Goal: Task Accomplishment & Management: Contribute content

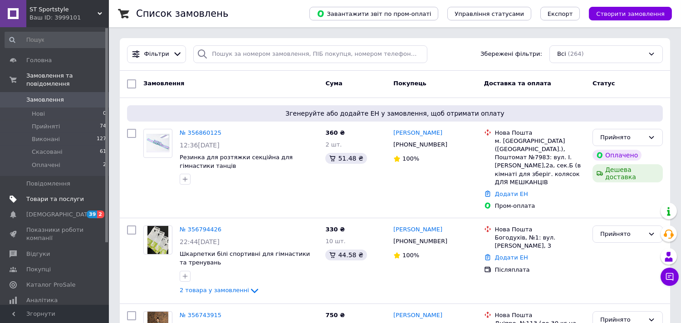
click at [68, 195] on span "Товари та послуги" at bounding box center [55, 199] width 58 height 8
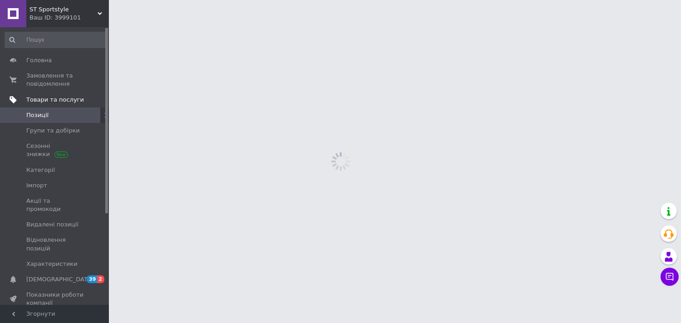
click at [60, 188] on span "Імпорт" at bounding box center [55, 186] width 58 height 8
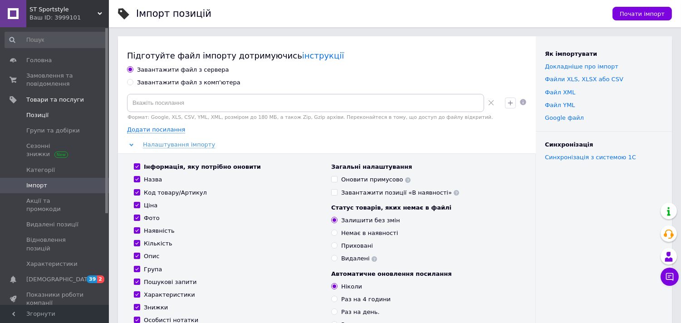
click at [53, 116] on span "Позиції" at bounding box center [55, 115] width 58 height 8
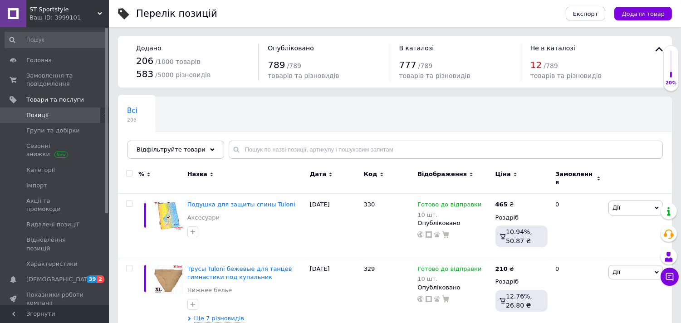
click at [637, 5] on div "Експорт Додати товар" at bounding box center [610, 13] width 124 height 27
click at [636, 14] on span "Додати товар" at bounding box center [643, 13] width 43 height 7
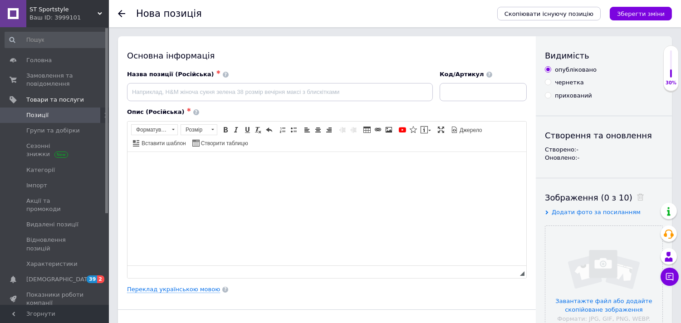
drag, startPoint x: 233, startPoint y: 177, endPoint x: 157, endPoint y: 197, distance: 78.3
click at [158, 179] on html at bounding box center [326, 166] width 399 height 28
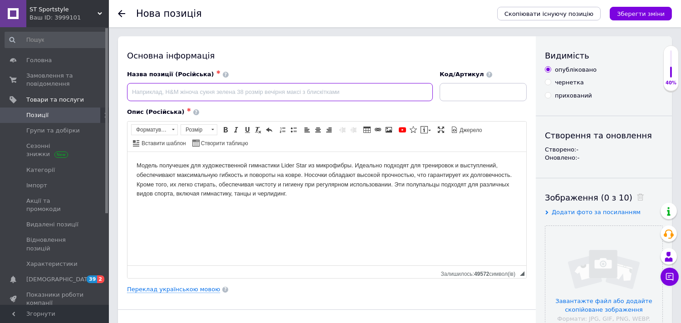
click at [256, 92] on input at bounding box center [280, 92] width 306 height 18
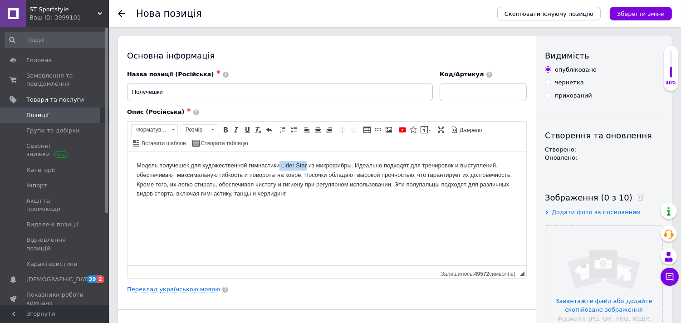
drag, startPoint x: 280, startPoint y: 163, endPoint x: 306, endPoint y: 166, distance: 26.4
click at [306, 166] on body "Модель получешек для художественной гимнастики Lider Star из микрофибры. Идеаль…" at bounding box center [326, 180] width 381 height 38
click at [319, 180] on span "Копіювати" at bounding box center [323, 182] width 35 height 11
copy body "Lider Star"
click at [216, 89] on input "Получешки" at bounding box center [280, 92] width 306 height 18
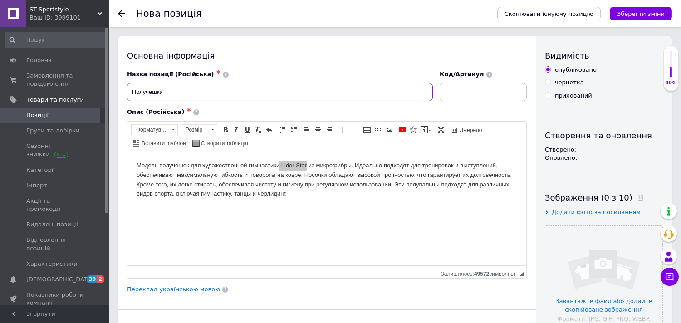
paste input "Lider Star"
drag, startPoint x: 164, startPoint y: 92, endPoint x: 189, endPoint y: 85, distance: 25.8
click at [164, 91] on input "Получешки Lider Star" at bounding box center [280, 92] width 306 height 18
type input "Получешки Lider Star"
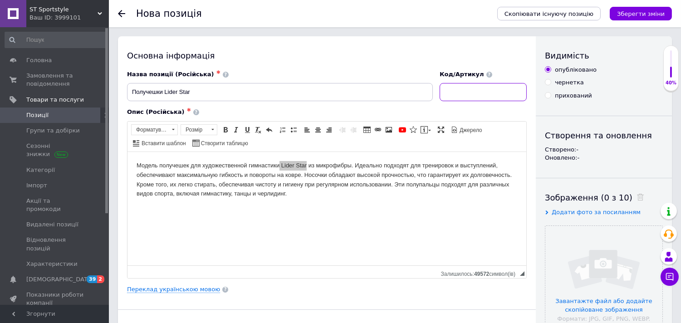
click at [492, 99] on input at bounding box center [483, 92] width 87 height 18
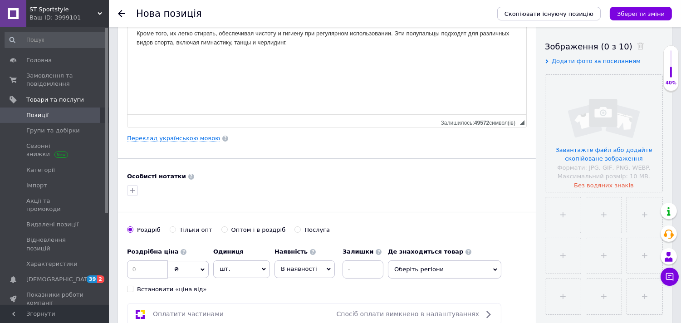
scroll to position [202, 0]
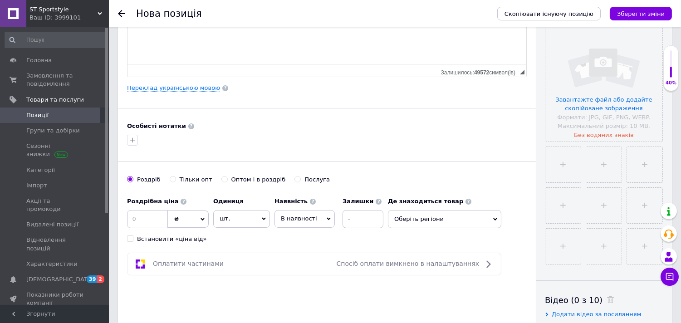
type input "175"
click at [134, 217] on input at bounding box center [147, 219] width 41 height 18
click at [161, 225] on input at bounding box center [147, 219] width 41 height 18
type input "399"
click at [351, 214] on input at bounding box center [363, 219] width 41 height 18
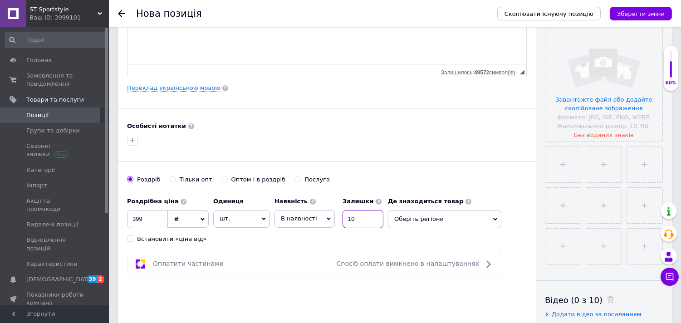
type input "10"
click at [301, 218] on span "В наявності" at bounding box center [299, 218] width 36 height 7
click at [311, 278] on li "Готово до відправки" at bounding box center [304, 275] width 59 height 21
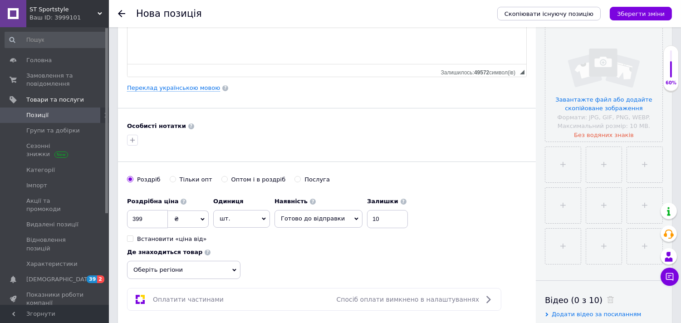
click at [241, 261] on span "Оберіть регіони" at bounding box center [183, 270] width 113 height 18
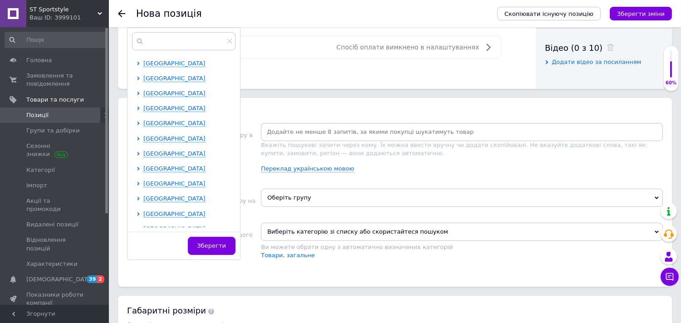
scroll to position [403, 0]
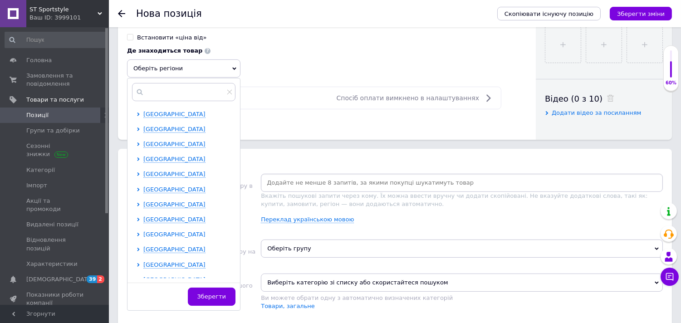
click at [140, 233] on icon at bounding box center [139, 235] width 4 height 4
click at [149, 246] on input "checkbox" at bounding box center [146, 249] width 6 height 6
checkbox input "true"
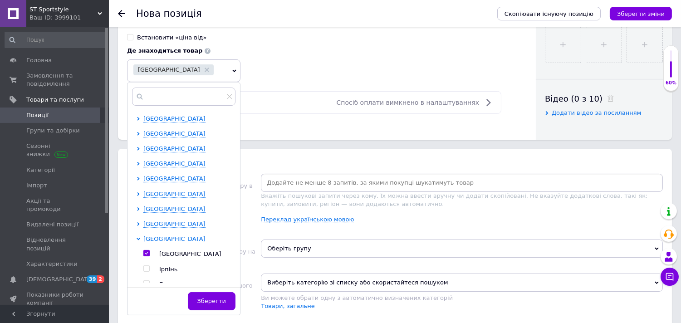
click at [140, 237] on icon at bounding box center [139, 239] width 4 height 4
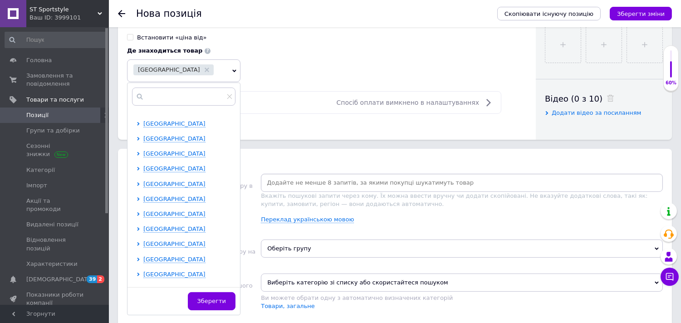
scroll to position [101, 0]
click at [143, 210] on div at bounding box center [140, 214] width 7 height 8
click at [140, 212] on icon at bounding box center [139, 214] width 4 height 4
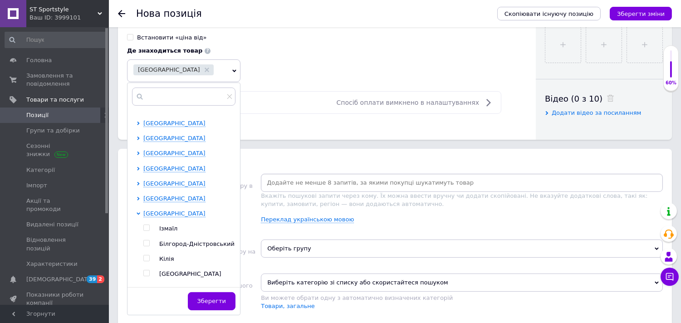
click at [149, 271] on input "checkbox" at bounding box center [146, 274] width 6 height 6
checkbox input "true"
click at [140, 213] on icon at bounding box center [139, 214] width 4 height 2
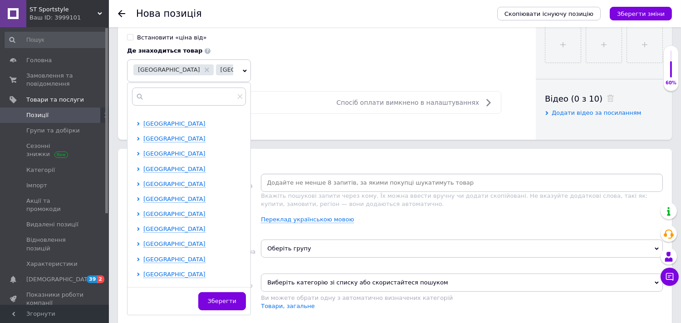
scroll to position [187, 0]
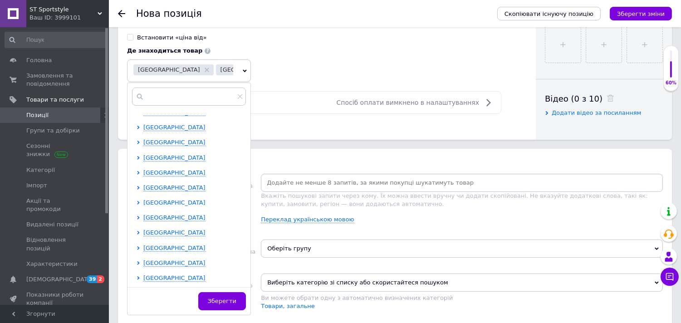
click at [140, 201] on icon at bounding box center [139, 203] width 4 height 4
click at [149, 260] on input "checkbox" at bounding box center [146, 263] width 6 height 6
checkbox input "true"
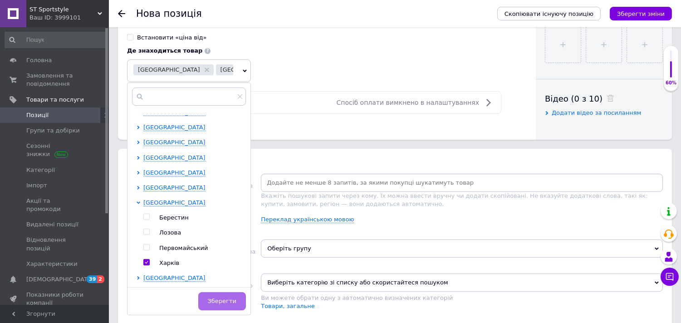
click at [212, 298] on span "Зберегти" at bounding box center [222, 301] width 29 height 7
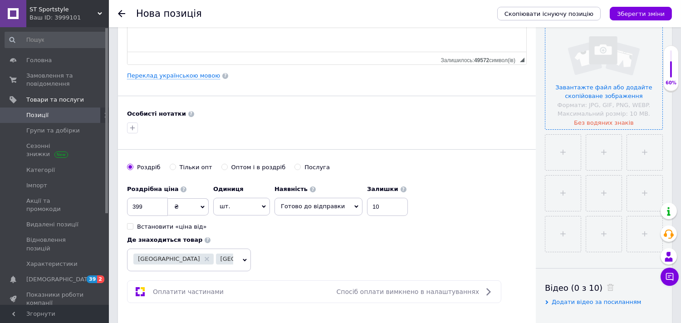
scroll to position [202, 0]
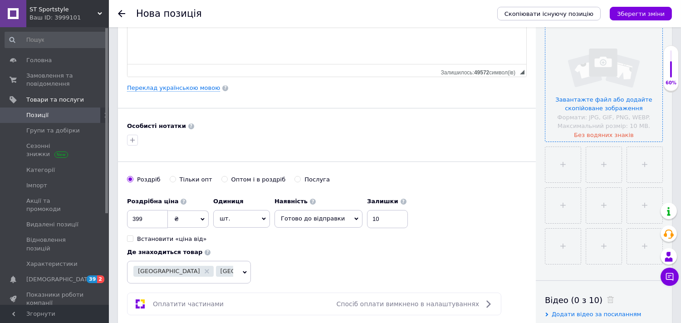
click at [591, 84] on input "file" at bounding box center [604, 83] width 117 height 117
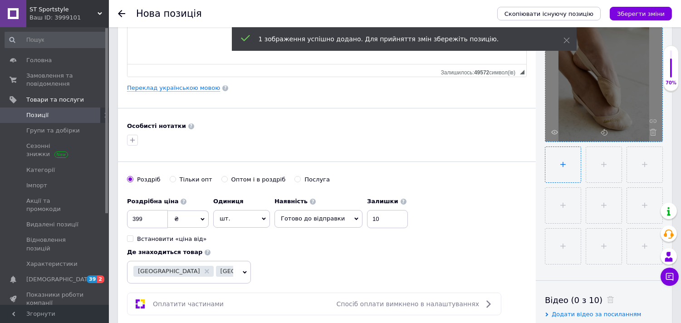
click at [564, 171] on input "file" at bounding box center [563, 164] width 35 height 35
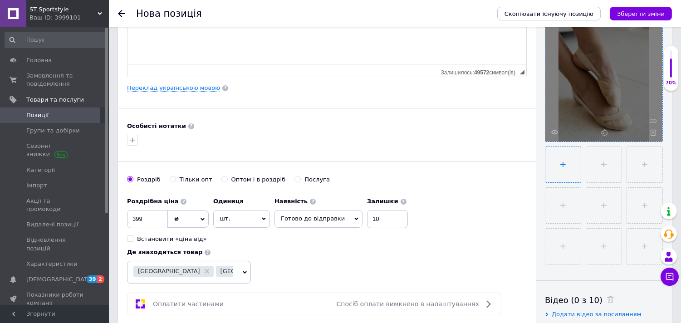
type input "C:\fakepath\photo_5249280992080951565_y.jpg"
click at [598, 166] on input "file" at bounding box center [604, 164] width 35 height 35
type input "C:\fakepath\photo_5249280992080951566_y.jpg"
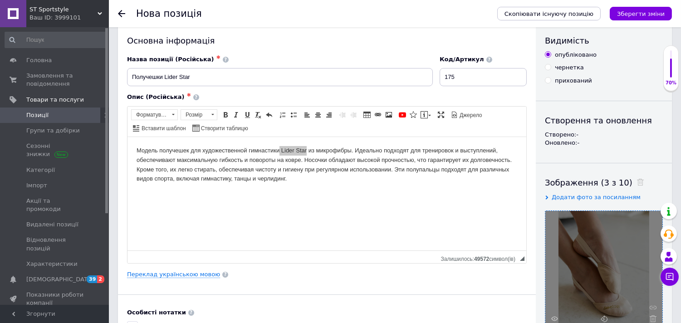
scroll to position [0, 0]
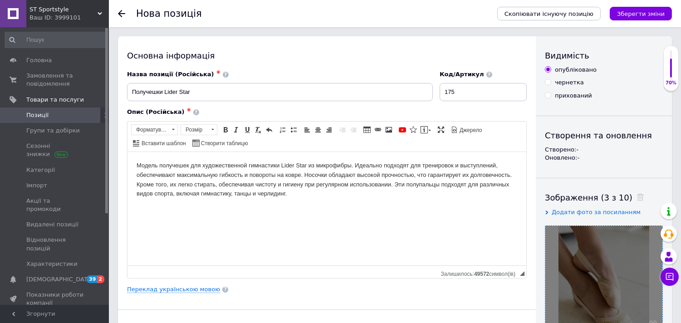
click at [339, 207] on html "Модель получешек для художественной гимнастики Lider Star из микрофибры. Идеаль…" at bounding box center [326, 180] width 399 height 56
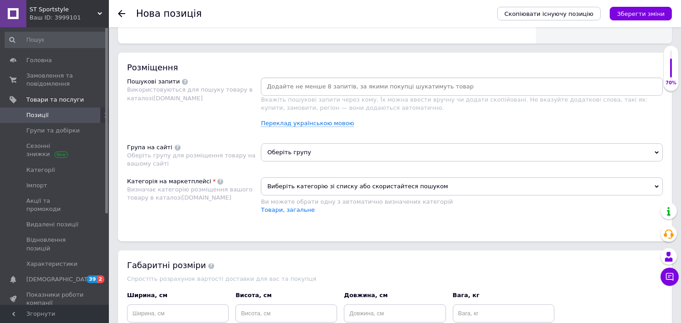
scroll to position [504, 0]
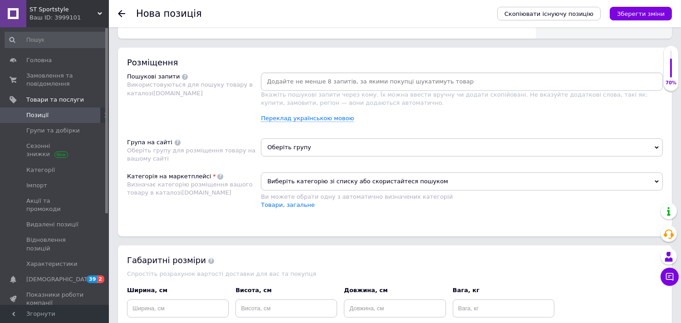
click at [344, 89] on input at bounding box center [462, 82] width 399 height 14
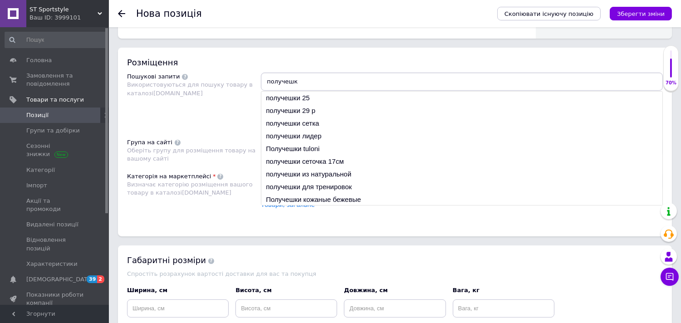
type input "получешки"
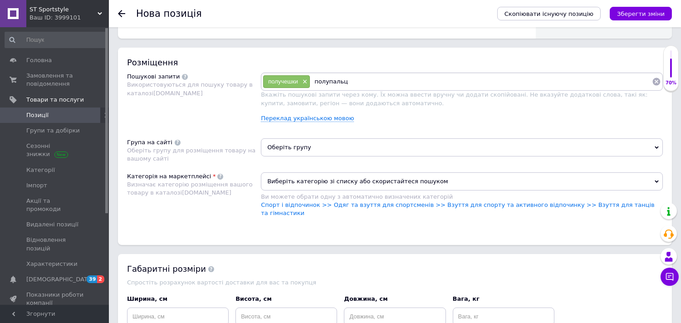
type input "полупальцы"
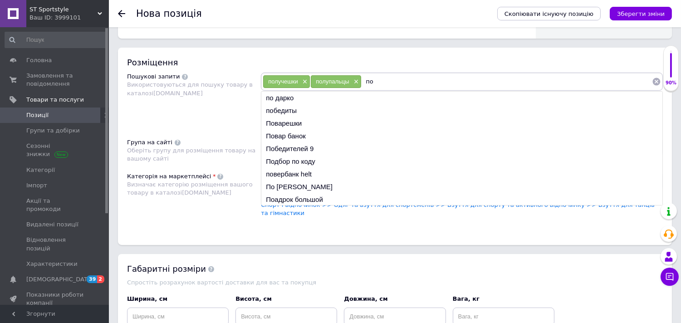
type input "п"
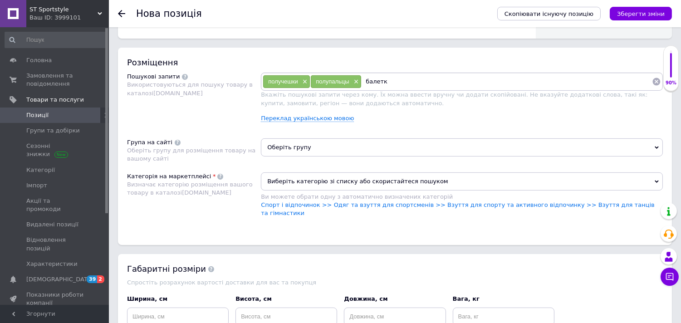
type input "балетки"
type input "чешки"
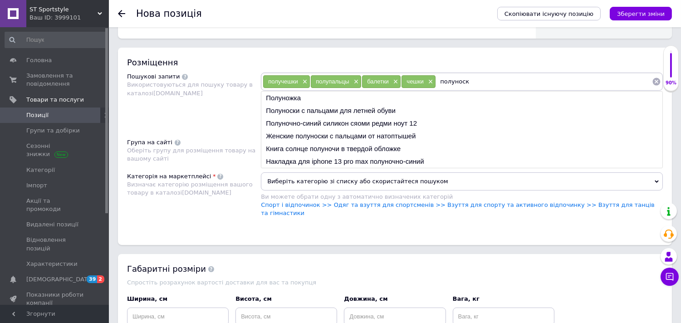
type input "полуноски"
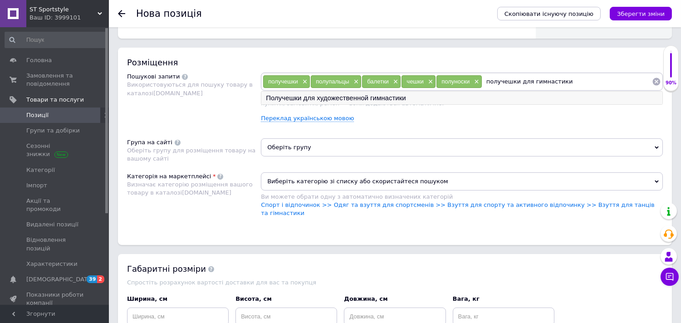
type input "получешки для гимнастики"
click at [351, 104] on li "Получешки для художественной гимнастики" at bounding box center [462, 98] width 401 height 13
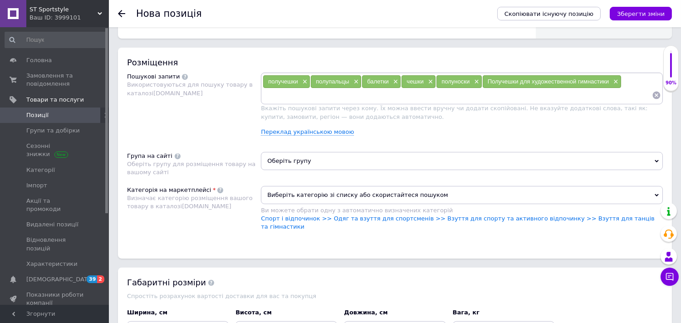
click at [351, 102] on input at bounding box center [458, 96] width 390 height 14
type input "получешки для гимнастики"
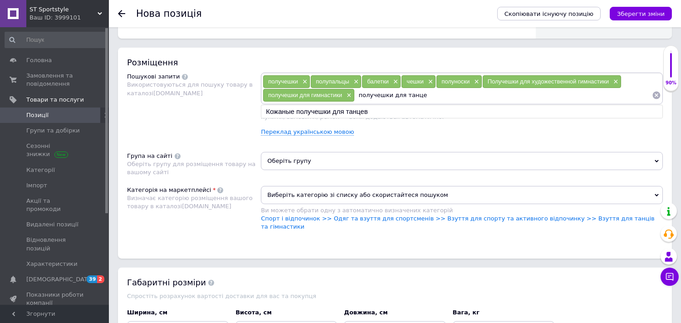
type input "получешки для танцев"
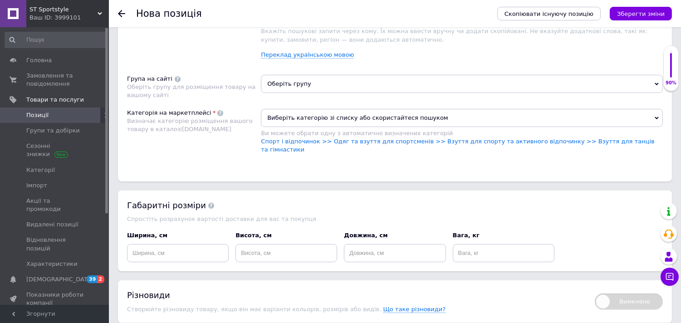
scroll to position [605, 0]
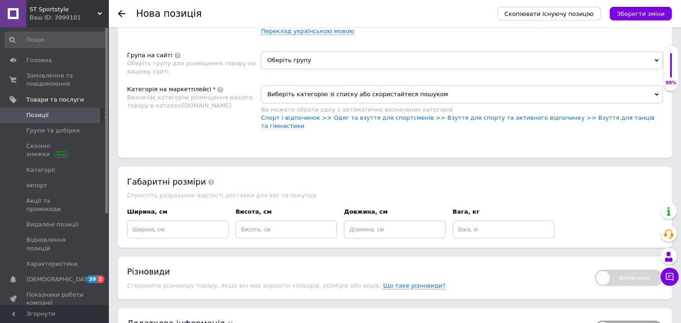
click at [401, 69] on span "Оберіть групу" at bounding box center [462, 60] width 402 height 18
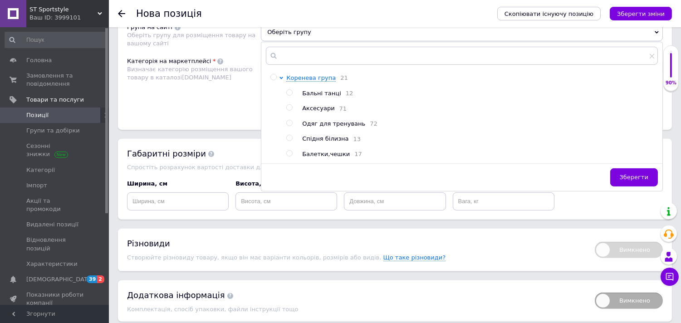
scroll to position [656, 0]
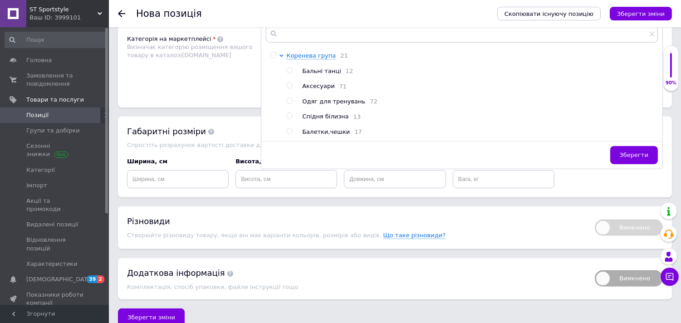
click at [291, 134] on input "radio" at bounding box center [289, 131] width 6 height 6
radio input "true"
drag, startPoint x: 631, startPoint y: 241, endPoint x: 627, endPoint y: 237, distance: 6.4
click at [631, 158] on span "Зберегти" at bounding box center [634, 155] width 29 height 7
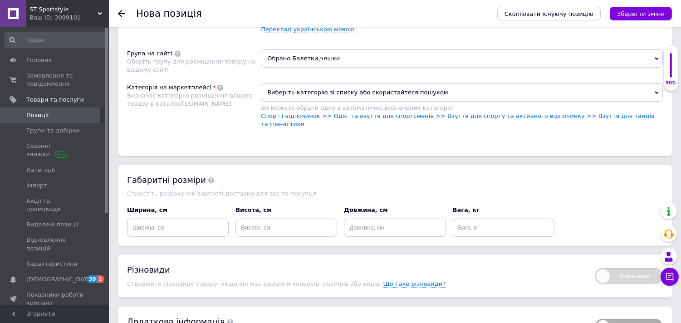
scroll to position [555, 0]
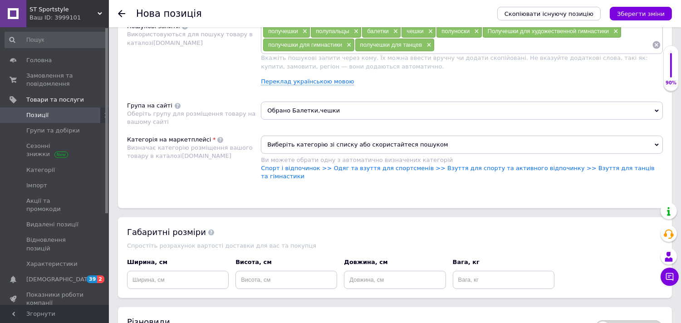
click at [375, 154] on span "Виберіть категорію зі списку або скористайтеся пошуком" at bounding box center [462, 145] width 402 height 18
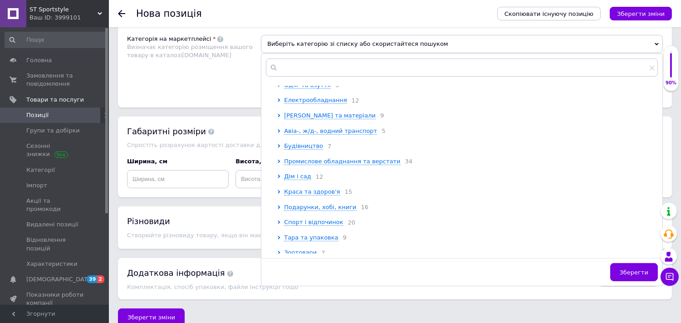
scroll to position [151, 0]
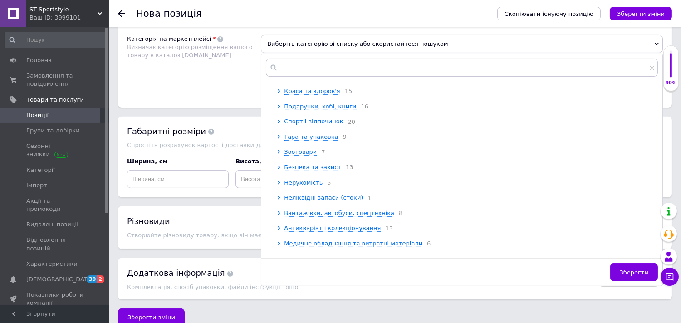
click at [280, 123] on icon at bounding box center [279, 122] width 4 height 4
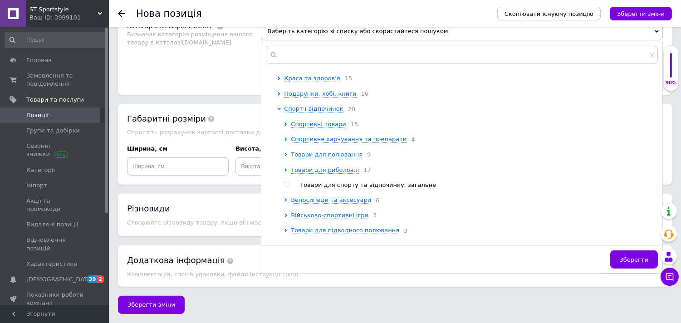
scroll to position [745, 0]
click at [287, 126] on icon at bounding box center [286, 125] width 2 height 4
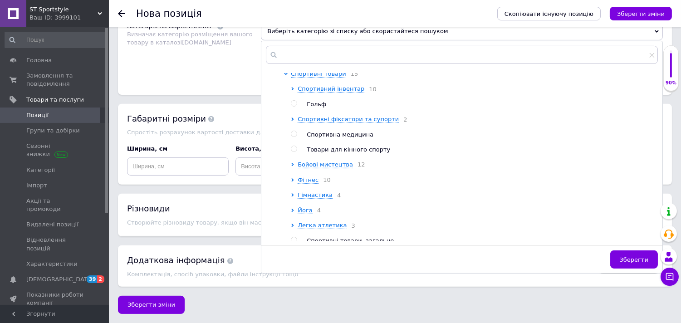
scroll to position [252, 0]
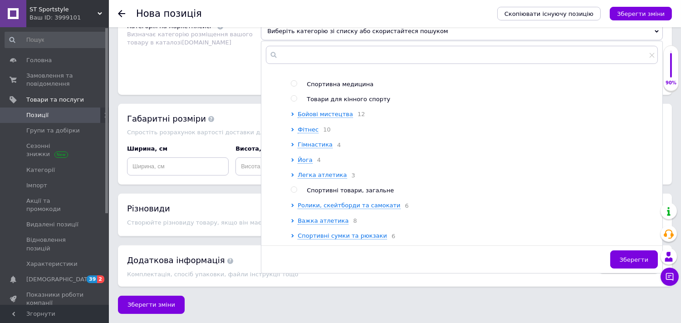
click at [294, 193] on input "radio" at bounding box center [294, 190] width 6 height 6
radio input "true"
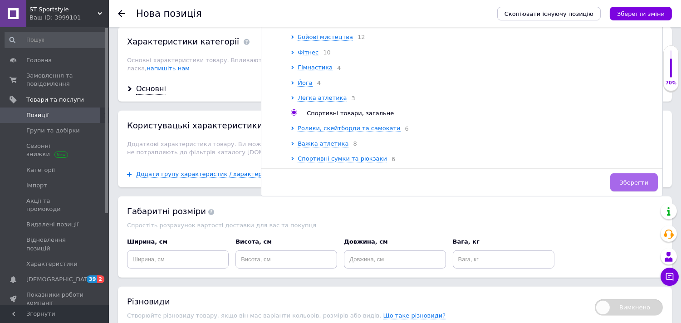
click at [648, 186] on span "Зберегти" at bounding box center [634, 182] width 29 height 7
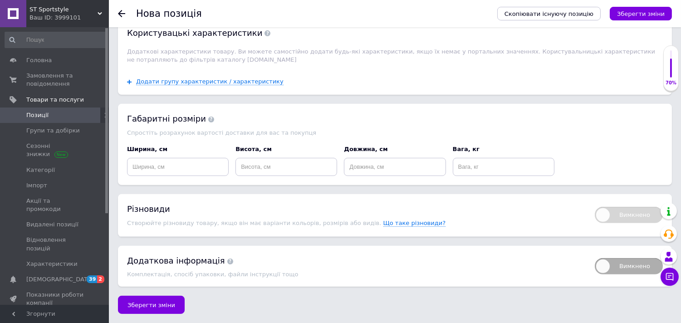
scroll to position [907, 0]
click at [152, 307] on span "Зберегти зміни" at bounding box center [152, 305] width 48 height 7
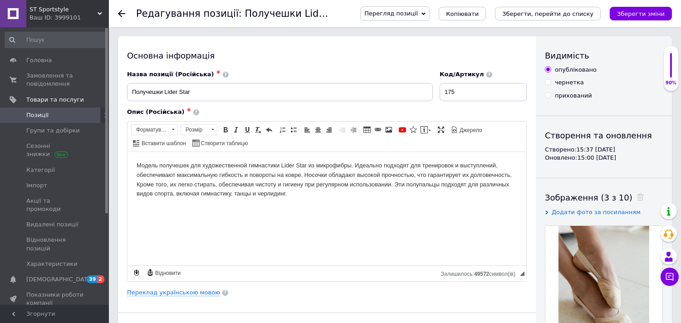
click at [123, 14] on use at bounding box center [121, 13] width 7 height 7
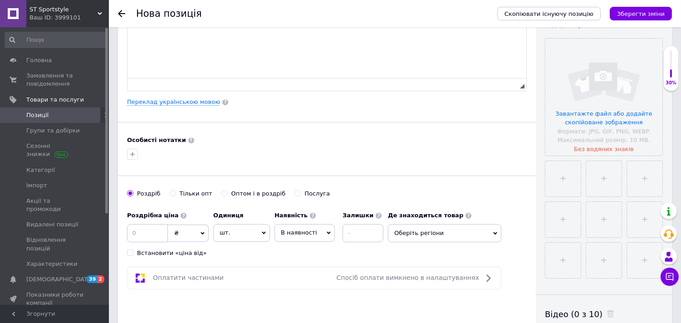
scroll to position [202, 0]
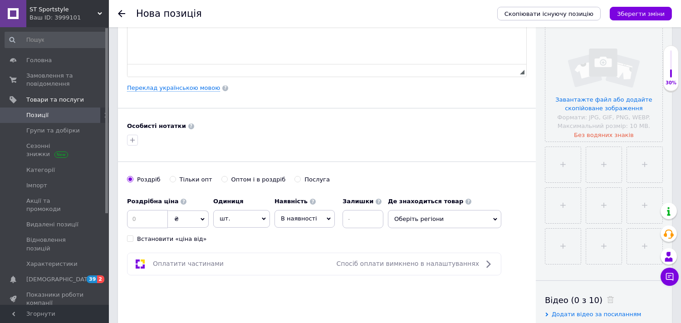
click at [123, 12] on icon at bounding box center [121, 13] width 7 height 7
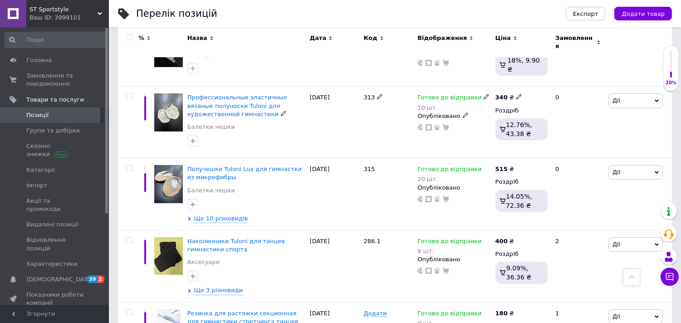
scroll to position [1213, 0]
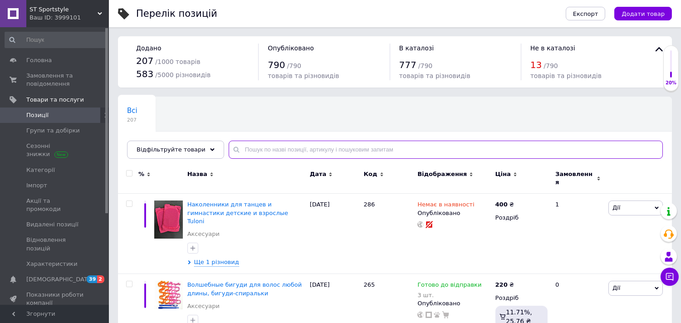
click at [238, 152] on input "text" at bounding box center [446, 150] width 434 height 18
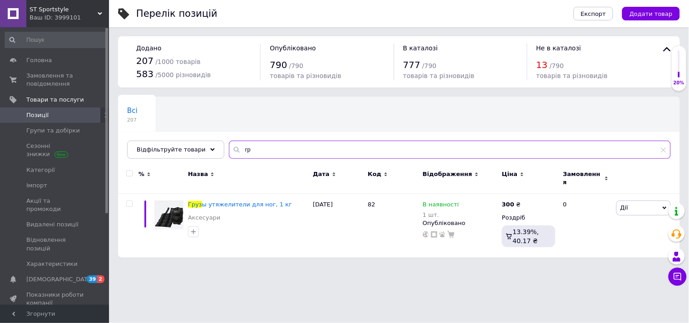
type input "г"
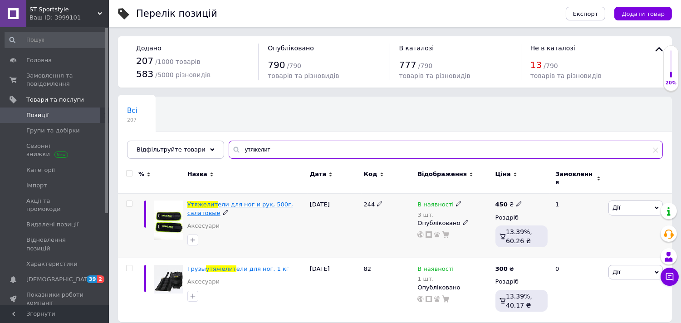
type input "утяжелит"
click at [247, 201] on span "ели для ног и рук, 500г, салатовые" at bounding box center [241, 208] width 106 height 15
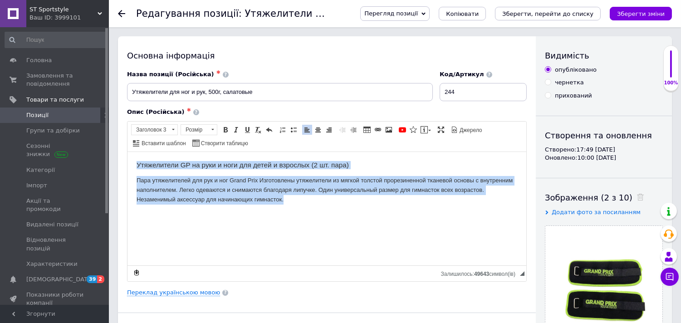
drag, startPoint x: 133, startPoint y: 163, endPoint x: 378, endPoint y: 217, distance: 250.0
click at [378, 213] on html "Утяжелители GP на руки и ноги для детей и взрослых (2 шт. пара) Пара утяжелител…" at bounding box center [326, 183] width 399 height 62
drag, startPoint x: 314, startPoint y: 188, endPoint x: 320, endPoint y: 186, distance: 6.3
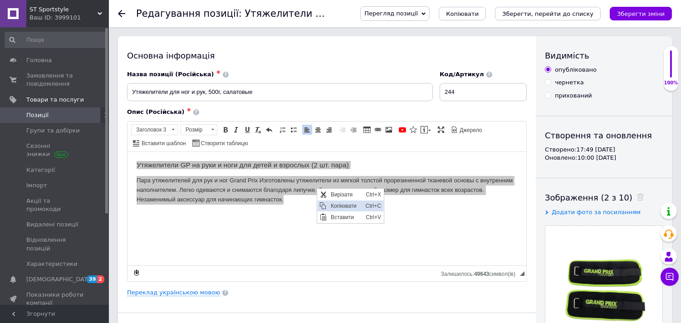
click at [344, 203] on span "Копіювати" at bounding box center [346, 206] width 35 height 11
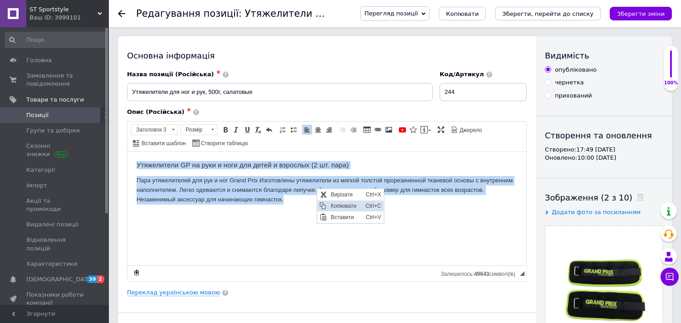
copy body "Утяжелители GP на руки и ноги для детей и взрослых (2 шт. пара) Пара утяжелител…"
drag, startPoint x: 184, startPoint y: 193, endPoint x: 314, endPoint y: 345, distance: 200.0
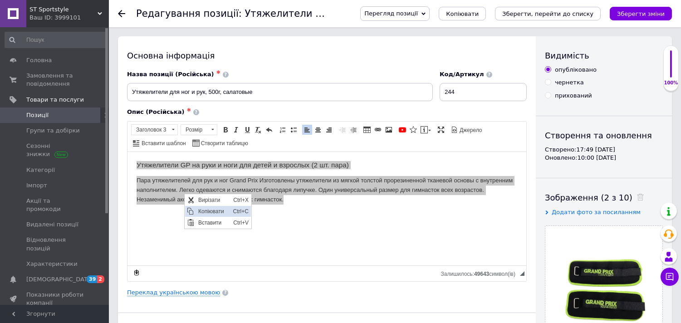
click at [231, 212] on span "Ctrl+C" at bounding box center [241, 211] width 20 height 11
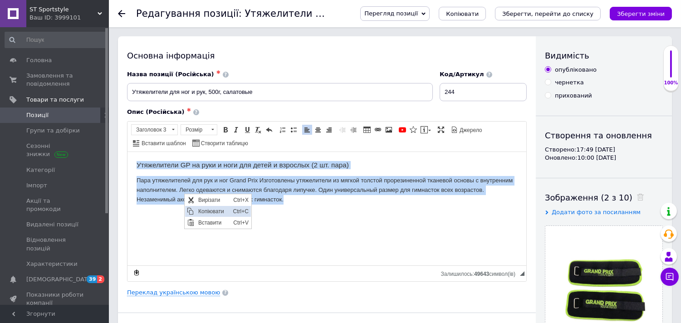
copy body "Утяжелители GP на руки и ноги для детей и взрослых (2 шт. пара) Пара утяжелител…"
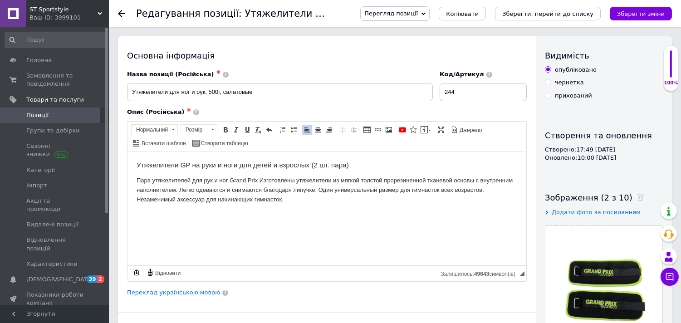
click at [121, 14] on use at bounding box center [121, 13] width 7 height 7
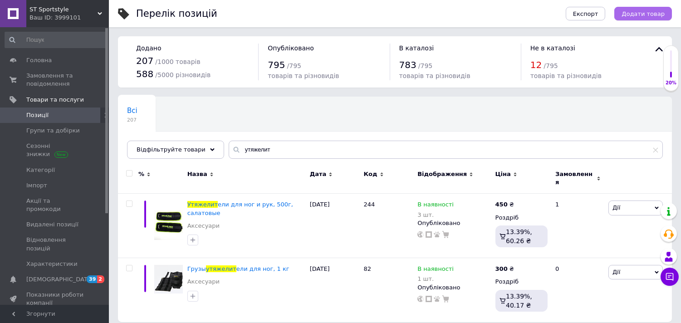
click at [639, 11] on span "Додати товар" at bounding box center [643, 13] width 43 height 7
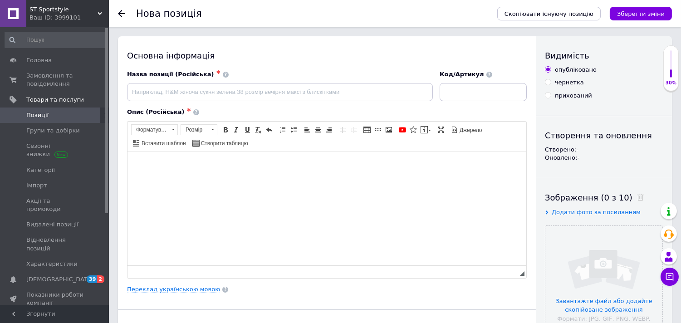
drag, startPoint x: 169, startPoint y: 192, endPoint x: 208, endPoint y: 203, distance: 40.7
click at [157, 179] on html at bounding box center [326, 166] width 399 height 28
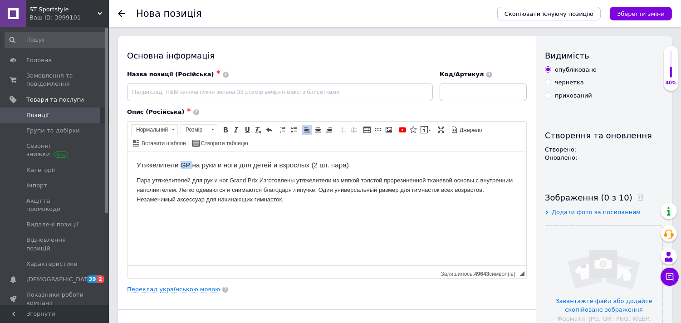
drag, startPoint x: 179, startPoint y: 165, endPoint x: 191, endPoint y: 165, distance: 11.8
click at [191, 165] on h3 "Утяжелители GP на руки и ноги для детей и взрослых (2 шт. пара)" at bounding box center [326, 165] width 381 height 8
drag, startPoint x: 298, startPoint y: 163, endPoint x: 352, endPoint y: 160, distance: 54.1
click at [352, 161] on h3 "Утяжелители на руки и ноги для детей и взрослых (2 шт. пара)" at bounding box center [326, 165] width 381 height 8
drag, startPoint x: 227, startPoint y: 180, endPoint x: 257, endPoint y: 184, distance: 30.6
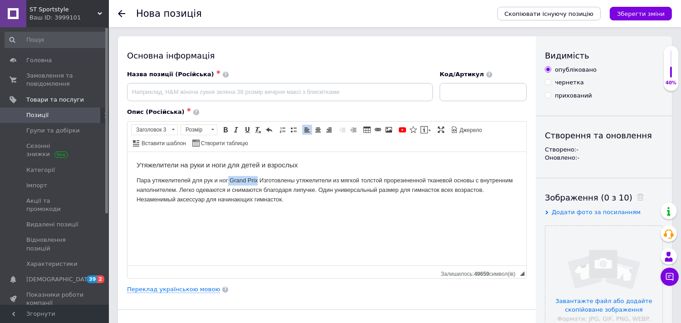
click at [257, 184] on p "Пара утяжелителей для рук и ног Grand Prix Изготовлены утяжелители из мягкой то…" at bounding box center [326, 190] width 381 height 28
click at [558, 302] on input "file" at bounding box center [604, 284] width 117 height 117
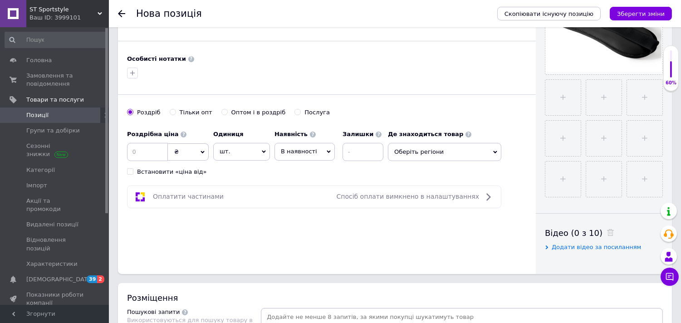
scroll to position [218, 0]
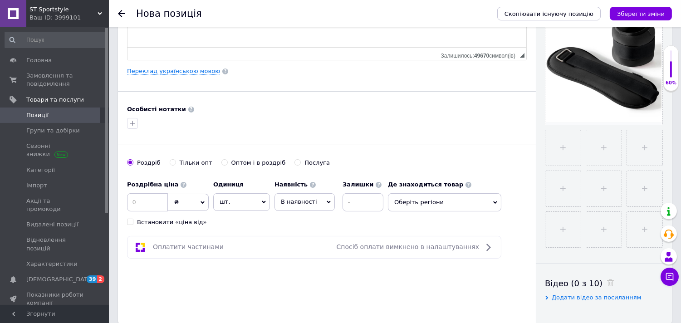
click at [656, 162] on ul at bounding box center [602, 186] width 123 height 123
click at [571, 143] on input "file" at bounding box center [563, 147] width 35 height 35
type input "C:\fakepath\2205482699.jpg"
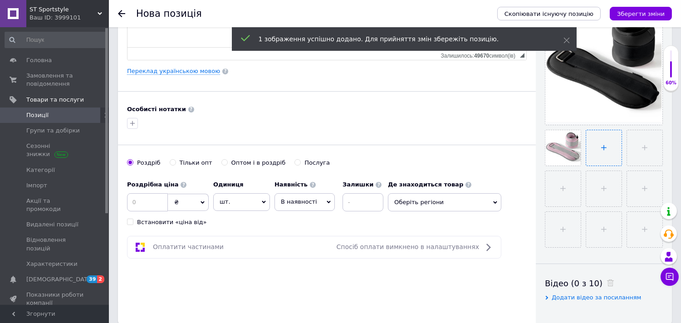
click at [605, 153] on input "file" at bounding box center [604, 147] width 35 height 35
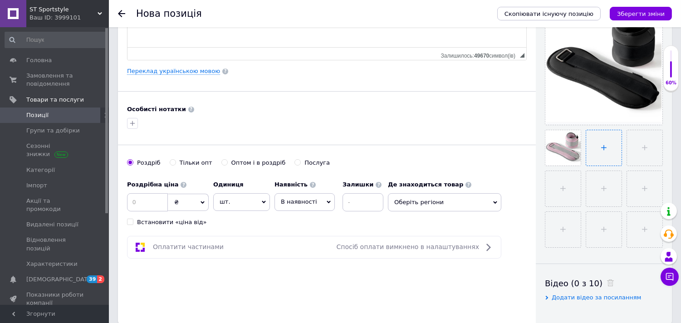
type input "C:\fakepath\2205482586.jpg"
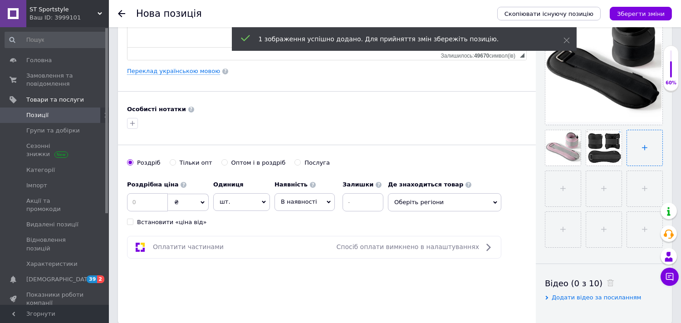
click at [627, 166] on input "file" at bounding box center [644, 147] width 35 height 35
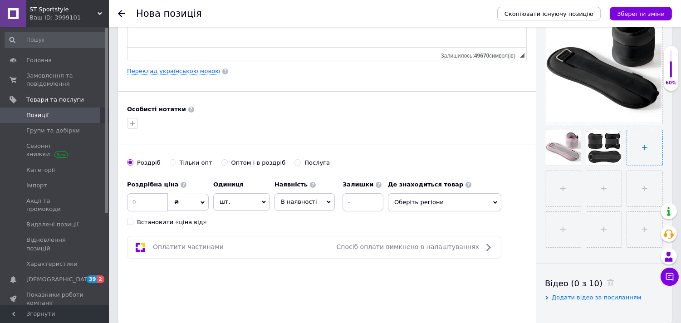
type input "C:\fakepath\2205482615.jpg"
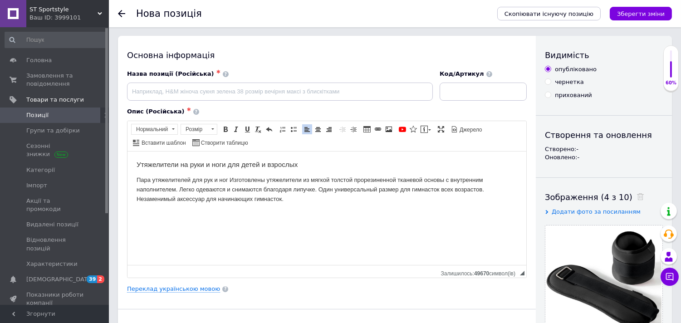
scroll to position [0, 0]
drag, startPoint x: 135, startPoint y: 163, endPoint x: 224, endPoint y: 163, distance: 89.4
click at [224, 163] on html "Утяжелители на руки и ноги для детей и взрослых Пара утяжелителей для рук и ног…" at bounding box center [326, 183] width 399 height 62
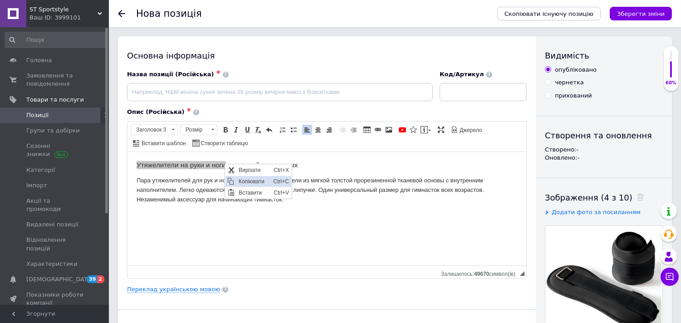
click at [239, 178] on span "Копіювати" at bounding box center [254, 181] width 35 height 11
copy h3 "Утяжелители на руки и ноги"
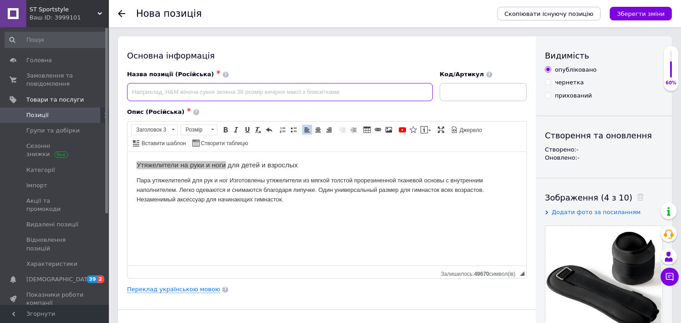
click at [167, 91] on input at bounding box center [280, 92] width 306 height 18
paste input "Утяжелители на руки и ноги"
type input "Утяжелители на руки и ноги"
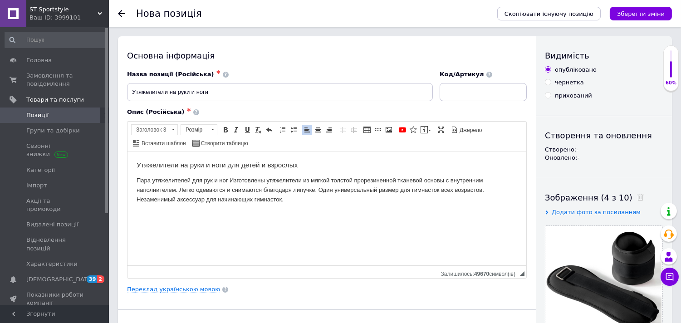
click at [222, 211] on html "Утяжелители на руки и ноги для детей и взрослых Пара утяжелителей для рук и ног…" at bounding box center [326, 183] width 399 height 62
click at [259, 213] on html "Утяжелители на руки и ноги для детей и взрослых Пара утяжелителей для рук и ног…" at bounding box center [326, 183] width 399 height 62
click at [319, 204] on html "Утяжелители на руки и ноги для детей и взрослых Пара утяжелителей для рук и ног…" at bounding box center [326, 183] width 399 height 62
click at [158, 232] on span "Вставити" at bounding box center [166, 231] width 32 height 11
click at [165, 241] on html "Утяжелители на руки и ноги для детей и взрослых Пара утяжелителей для рук и ног…" at bounding box center [326, 198] width 399 height 92
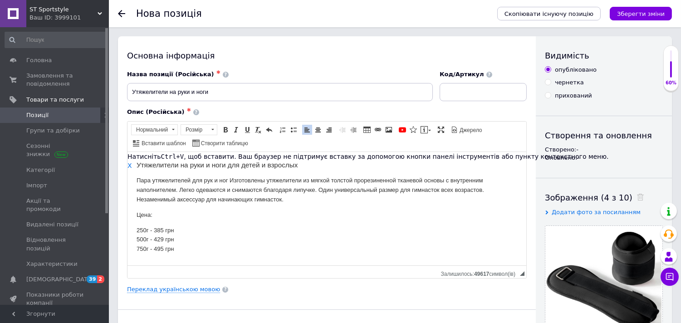
drag, startPoint x: 256, startPoint y: 229, endPoint x: 251, endPoint y: 224, distance: 7.1
click at [252, 225] on body "Утяжелители на руки и ноги для детей и взрослых Пара утяжелителей для рук и ног…" at bounding box center [326, 207] width 381 height 93
click at [288, 296] on div "Основна інформація Назва позиції (Російська) ✱ Утяжелители на руки и ноги Код/А…" at bounding box center [327, 289] width 418 height 507
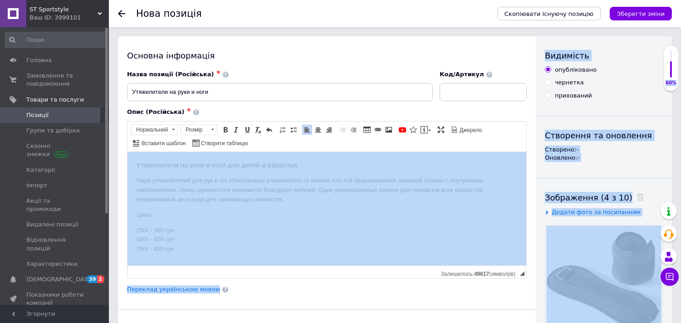
drag, startPoint x: 255, startPoint y: 308, endPoint x: 522, endPoint y: 192, distance: 291.0
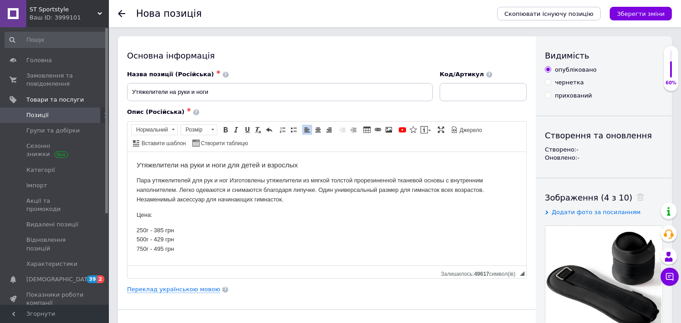
click at [508, 258] on html "Утяжелители на руки и ноги для детей и взрослых Пара утяжелителей для рук и ног…" at bounding box center [326, 207] width 399 height 111
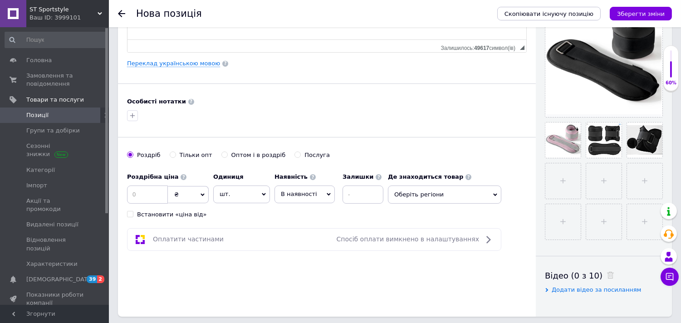
scroll to position [252, 0]
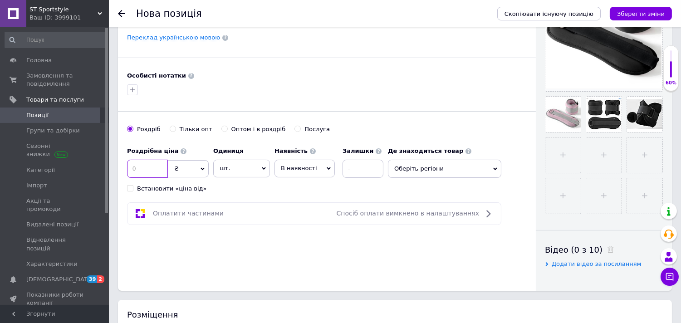
click at [133, 175] on input at bounding box center [147, 169] width 41 height 18
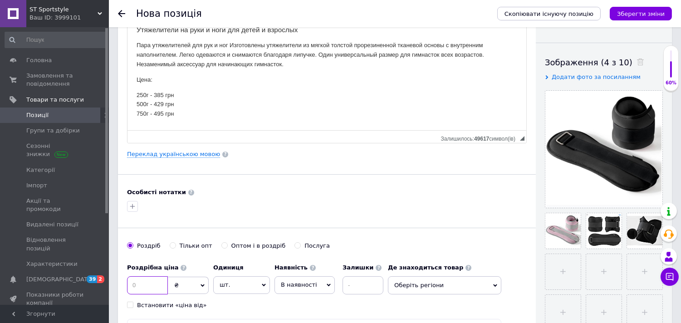
scroll to position [151, 0]
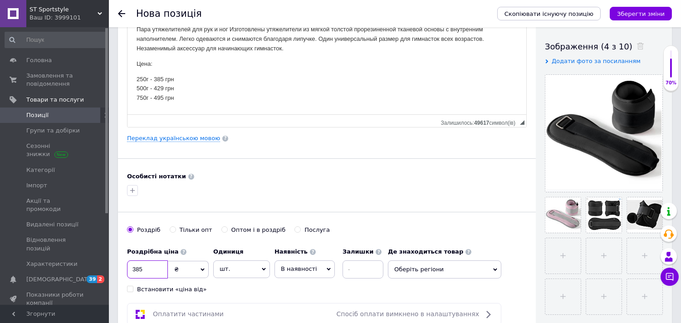
type input "385"
click at [289, 268] on span "В наявності" at bounding box center [299, 269] width 36 height 7
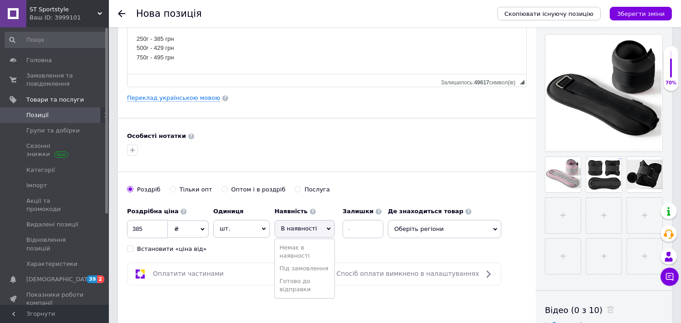
scroll to position [202, 0]
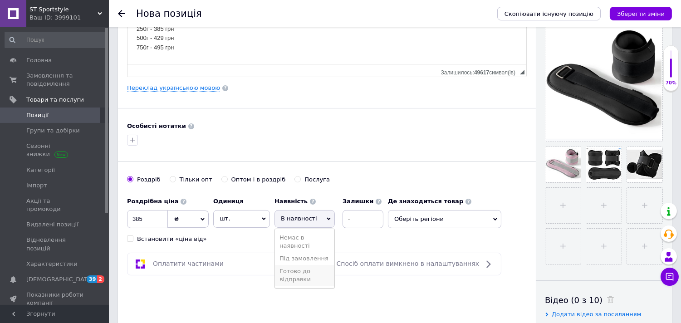
click at [298, 277] on li "Готово до відправки" at bounding box center [304, 275] width 59 height 21
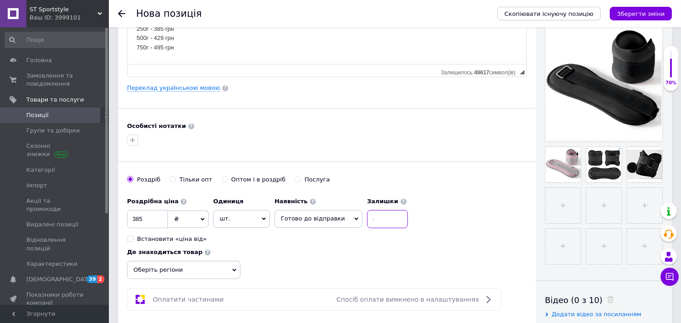
click at [378, 218] on input at bounding box center [387, 219] width 41 height 18
type input "10"
click at [241, 261] on span "Оберіть регіони" at bounding box center [183, 270] width 113 height 18
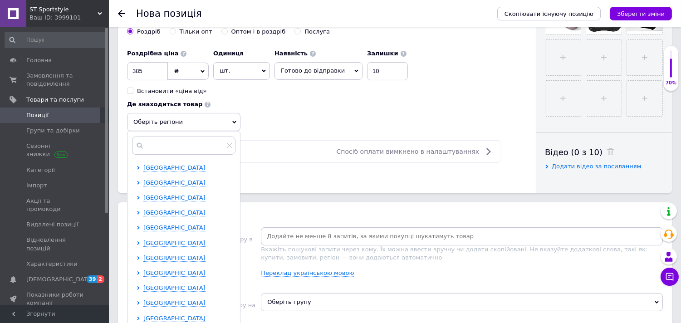
scroll to position [353, 0]
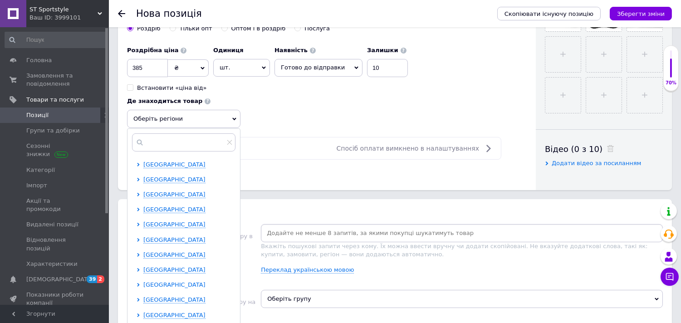
click at [140, 283] on icon at bounding box center [139, 285] width 4 height 4
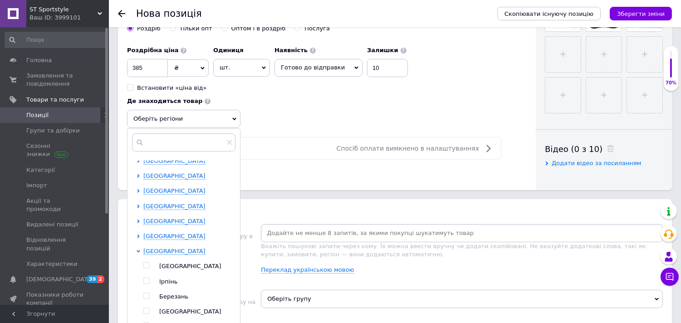
scroll to position [50, 0]
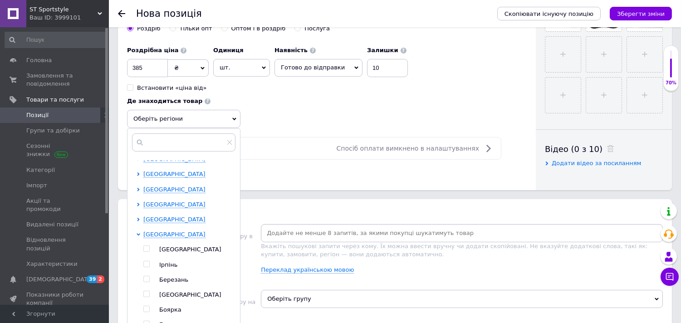
click at [149, 246] on input "checkbox" at bounding box center [146, 249] width 6 height 6
checkbox input "true"
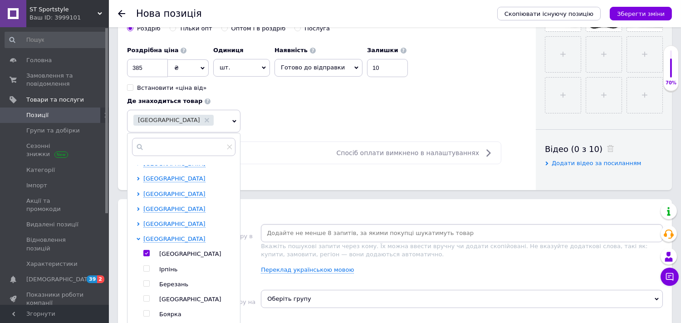
click at [140, 237] on icon at bounding box center [139, 239] width 4 height 4
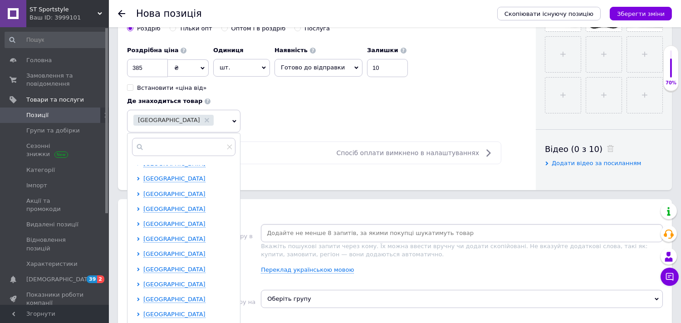
scroll to position [101, 0]
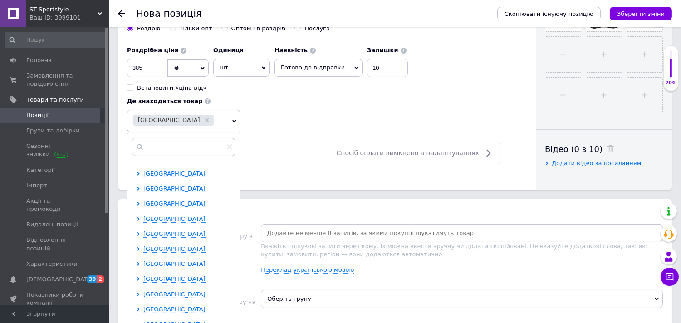
click at [140, 262] on icon at bounding box center [139, 264] width 4 height 4
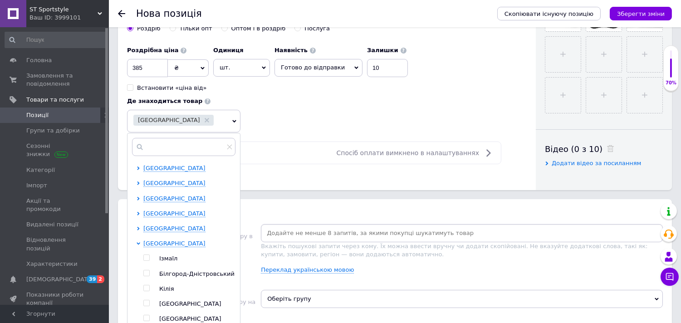
scroll to position [151, 0]
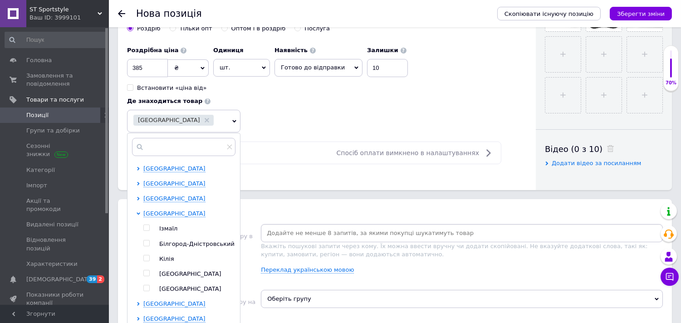
click at [149, 271] on input "checkbox" at bounding box center [146, 274] width 6 height 6
checkbox input "true"
click at [140, 212] on icon at bounding box center [139, 214] width 4 height 4
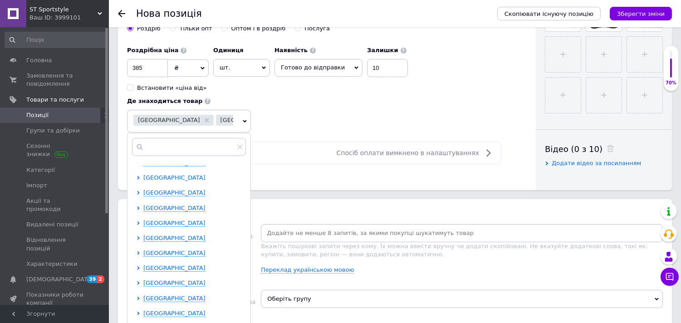
scroll to position [403, 0]
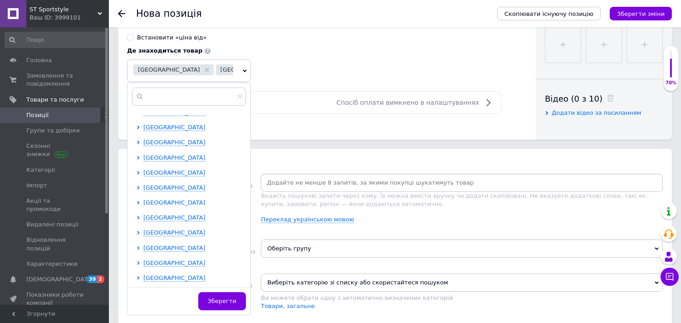
click at [140, 201] on icon at bounding box center [139, 203] width 4 height 4
click at [149, 260] on input "checkbox" at bounding box center [146, 263] width 6 height 6
checkbox input "true"
click at [137, 201] on div at bounding box center [140, 233] width 7 height 69
click at [137, 203] on icon at bounding box center [139, 203] width 4 height 2
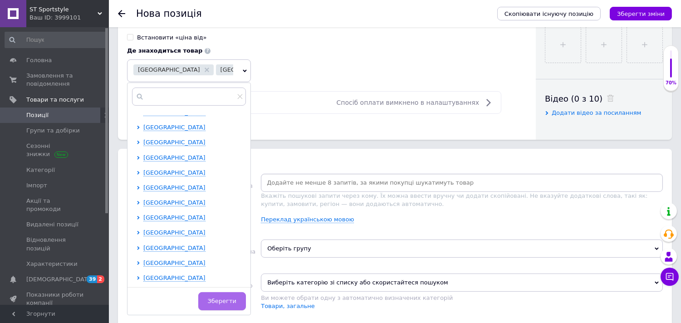
click at [223, 303] on span "Зберегти" at bounding box center [222, 301] width 29 height 7
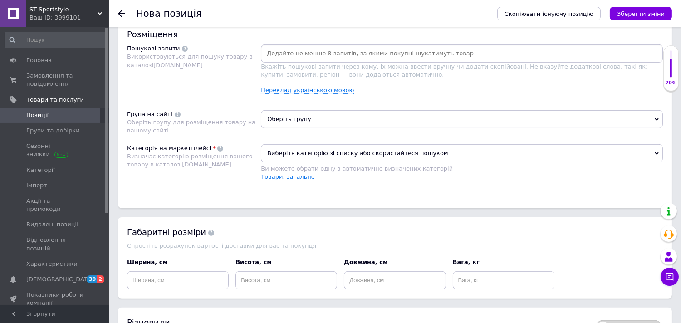
scroll to position [555, 0]
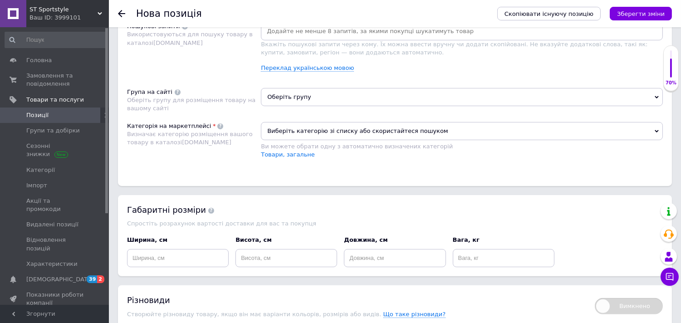
click at [294, 38] on input at bounding box center [462, 32] width 399 height 14
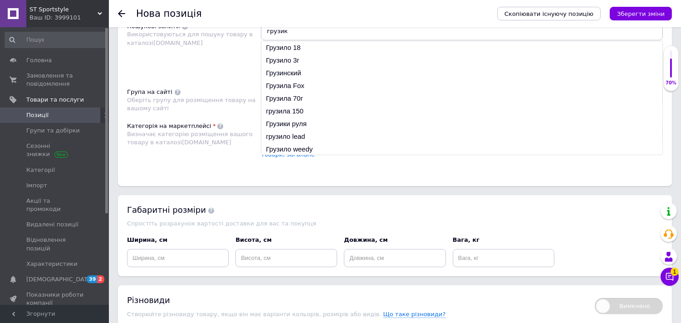
type input "грузики"
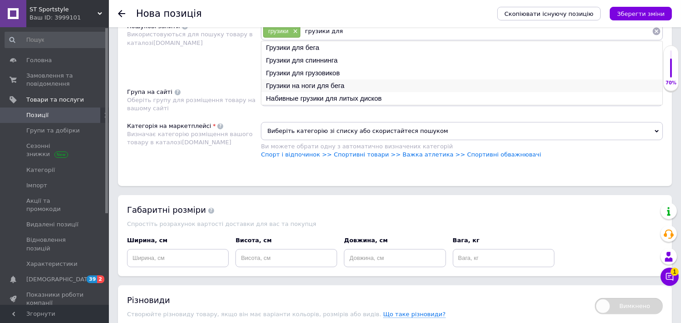
type input "грузики для"
click at [346, 92] on li "Грузики на ноги для бега" at bounding box center [462, 85] width 401 height 13
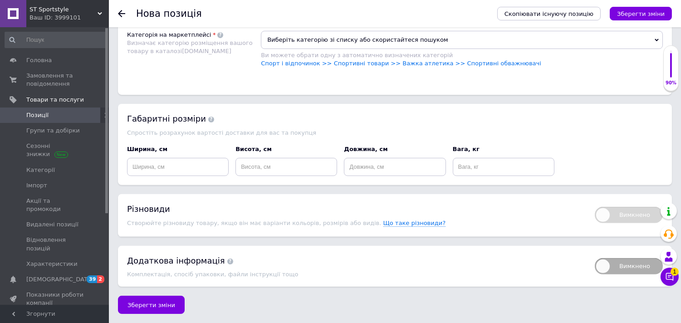
scroll to position [631, 0]
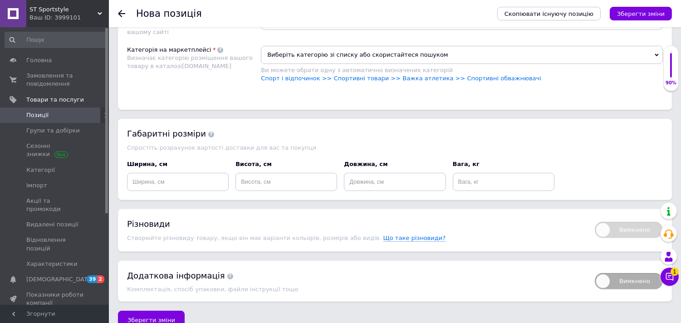
type input "грузики на руки"
type input "грузики для танцев"
type input "грузики для ног"
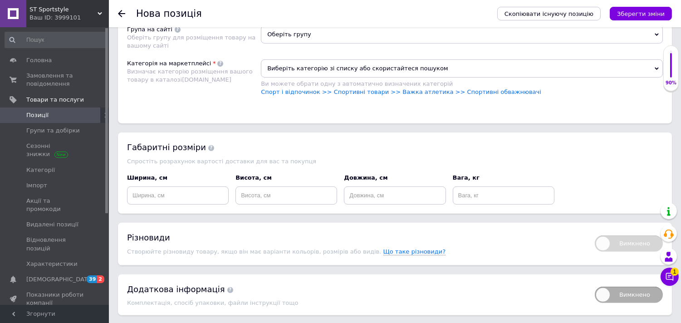
type input "грузики для гимнастики"
click at [409, 44] on span "Оберіть групу" at bounding box center [462, 34] width 402 height 18
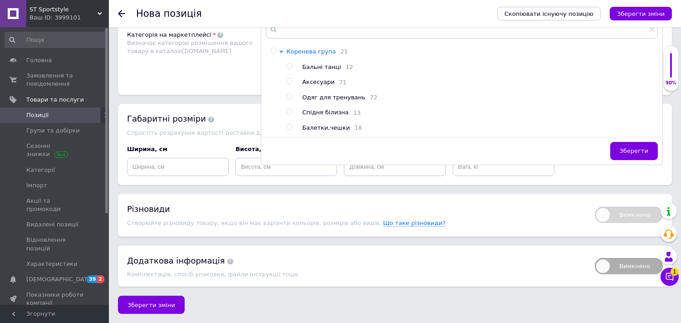
scroll to position [681, 0]
click at [289, 84] on input "radio" at bounding box center [289, 82] width 6 height 6
radio input "true"
click at [642, 154] on span "Зберегти" at bounding box center [634, 151] width 29 height 7
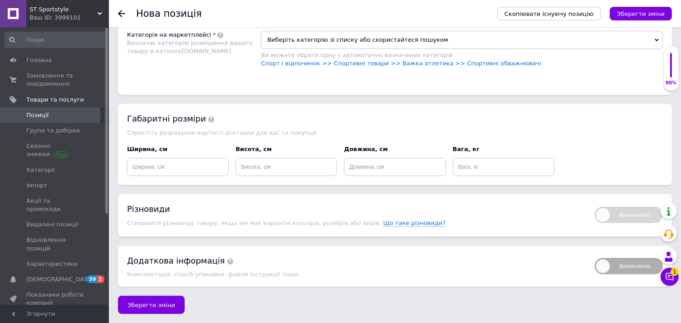
click at [338, 49] on span "Виберіть категорію зі списку або скористайтеся пошуком" at bounding box center [462, 40] width 402 height 18
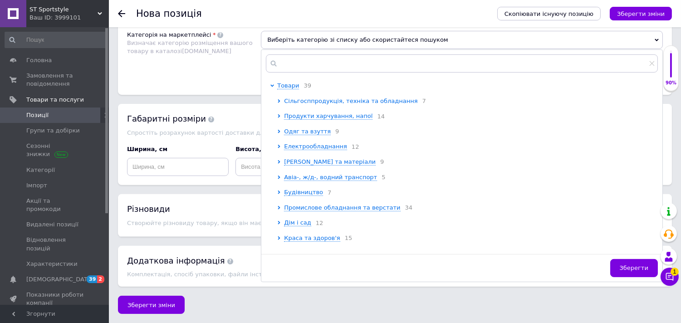
scroll to position [732, 0]
click at [281, 133] on icon at bounding box center [279, 132] width 4 height 4
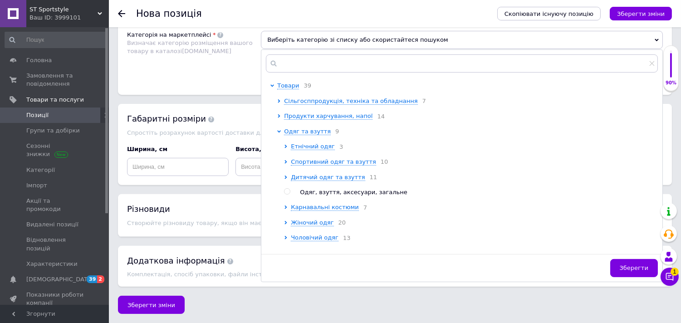
click at [288, 195] on input "radio" at bounding box center [287, 192] width 6 height 6
radio input "true"
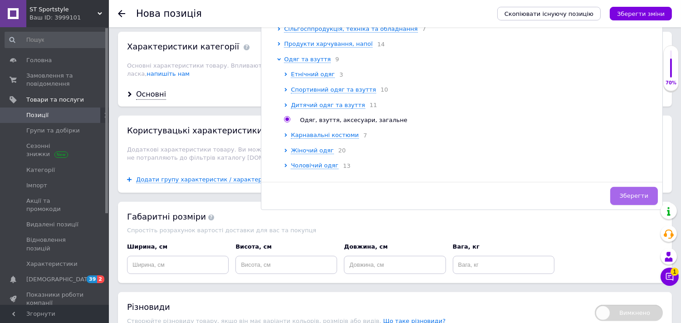
click at [629, 199] on span "Зберегти" at bounding box center [634, 195] width 29 height 7
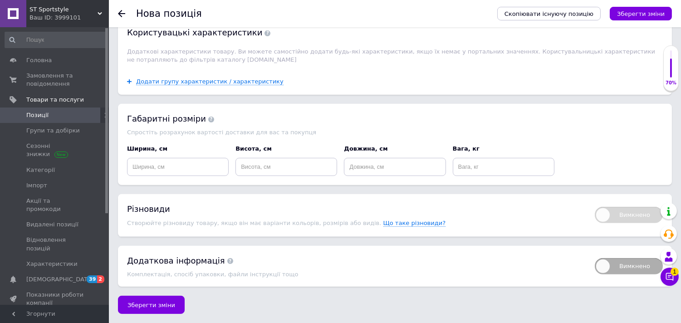
scroll to position [907, 0]
click at [142, 306] on span "Зберегти зміни" at bounding box center [152, 305] width 48 height 7
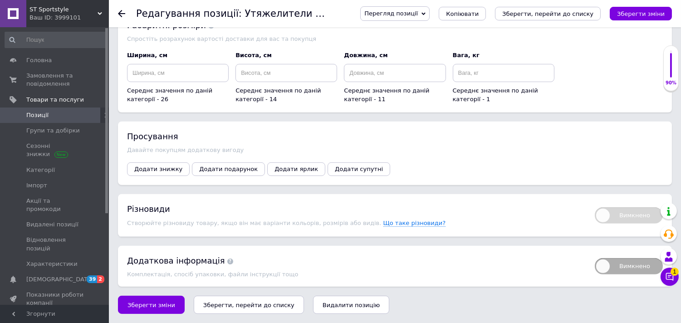
scroll to position [992, 0]
drag, startPoint x: 168, startPoint y: 301, endPoint x: 184, endPoint y: 280, distance: 26.6
click at [168, 301] on button "Зберегти зміни" at bounding box center [151, 305] width 67 height 18
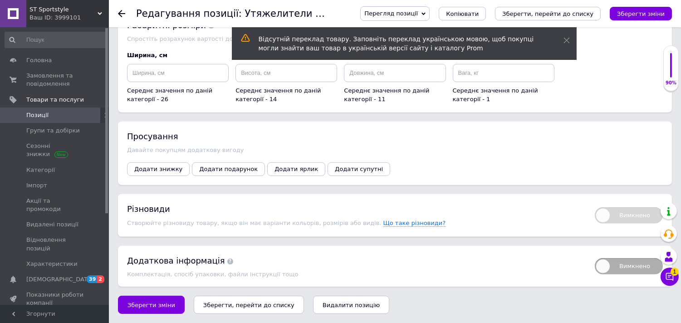
click at [119, 15] on icon at bounding box center [121, 13] width 7 height 7
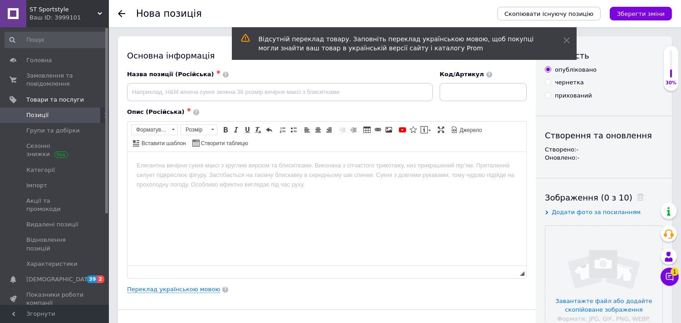
click at [122, 12] on icon at bounding box center [121, 13] width 7 height 7
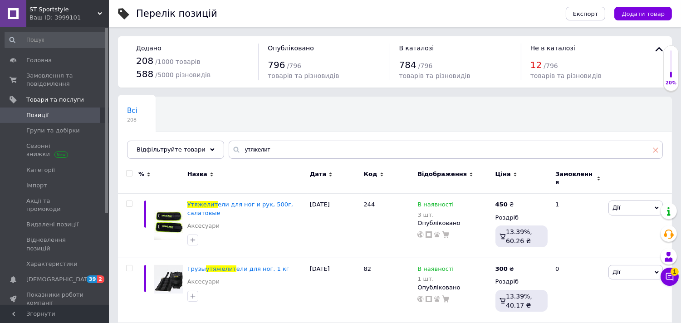
click at [656, 149] on icon at bounding box center [655, 149] width 5 height 5
